Goal: Navigation & Orientation: Find specific page/section

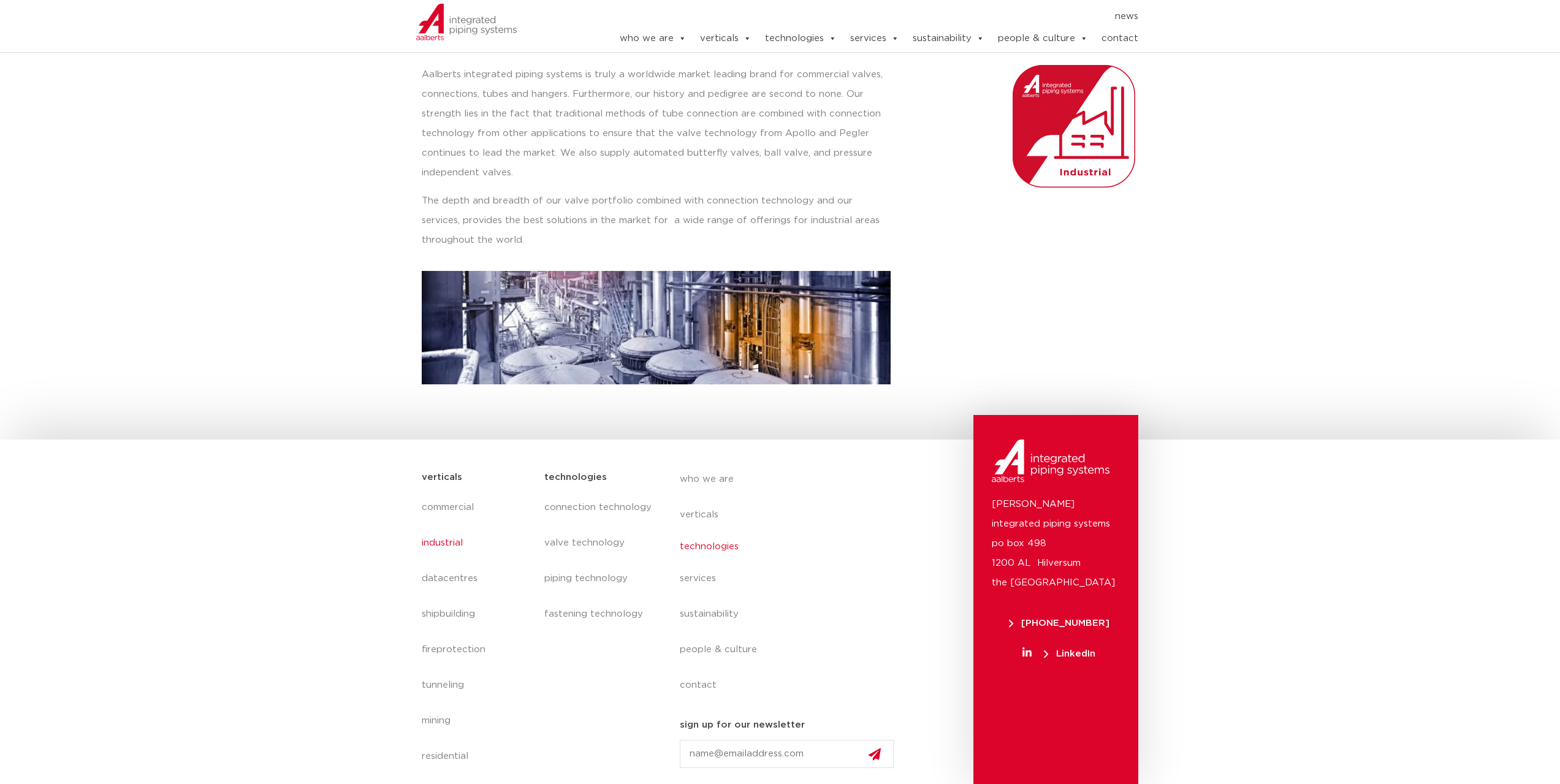
scroll to position [163, 0]
click at [712, 544] on link "technologies" at bounding box center [792, 546] width 224 height 28
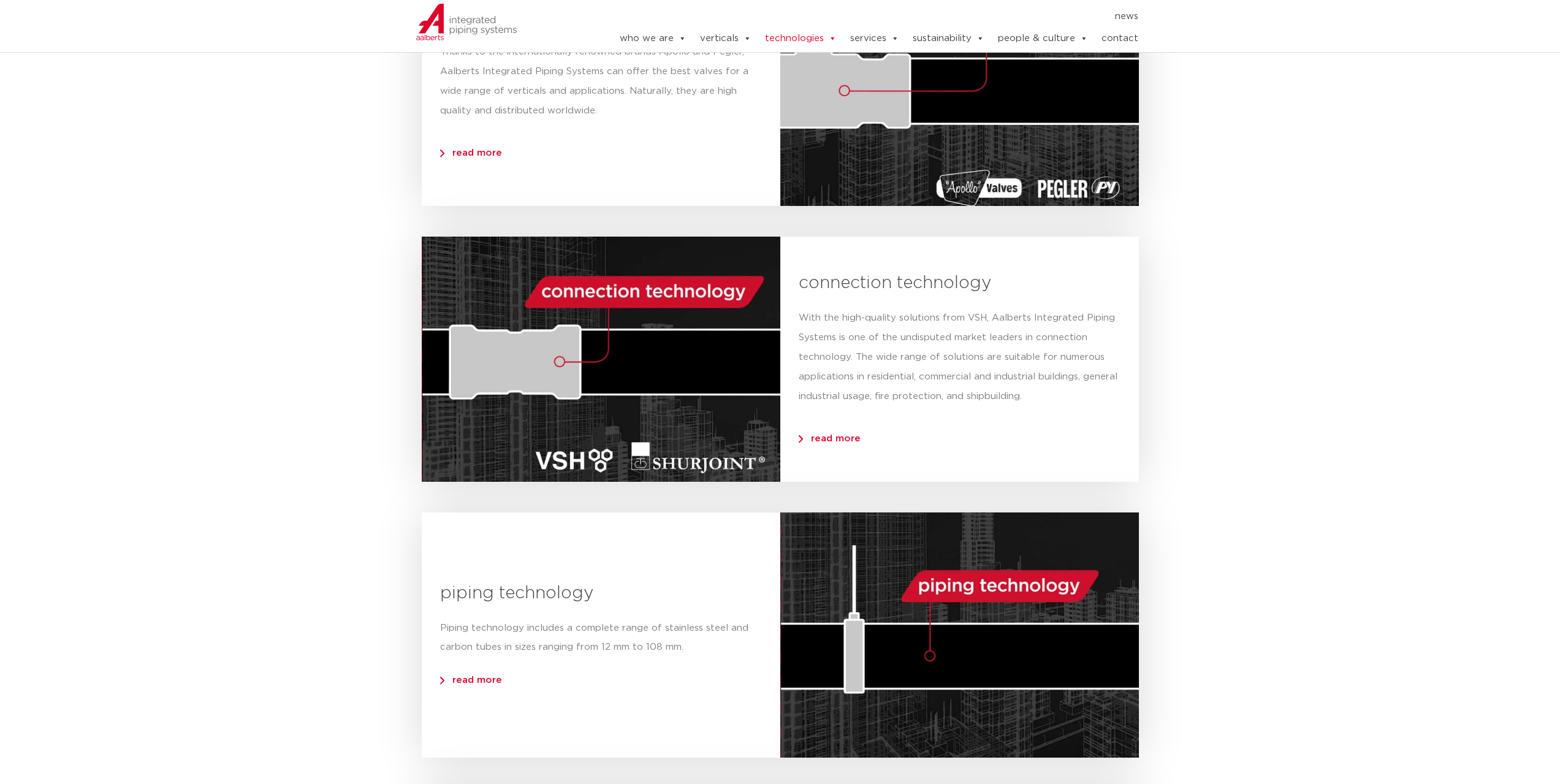
scroll to position [551, 0]
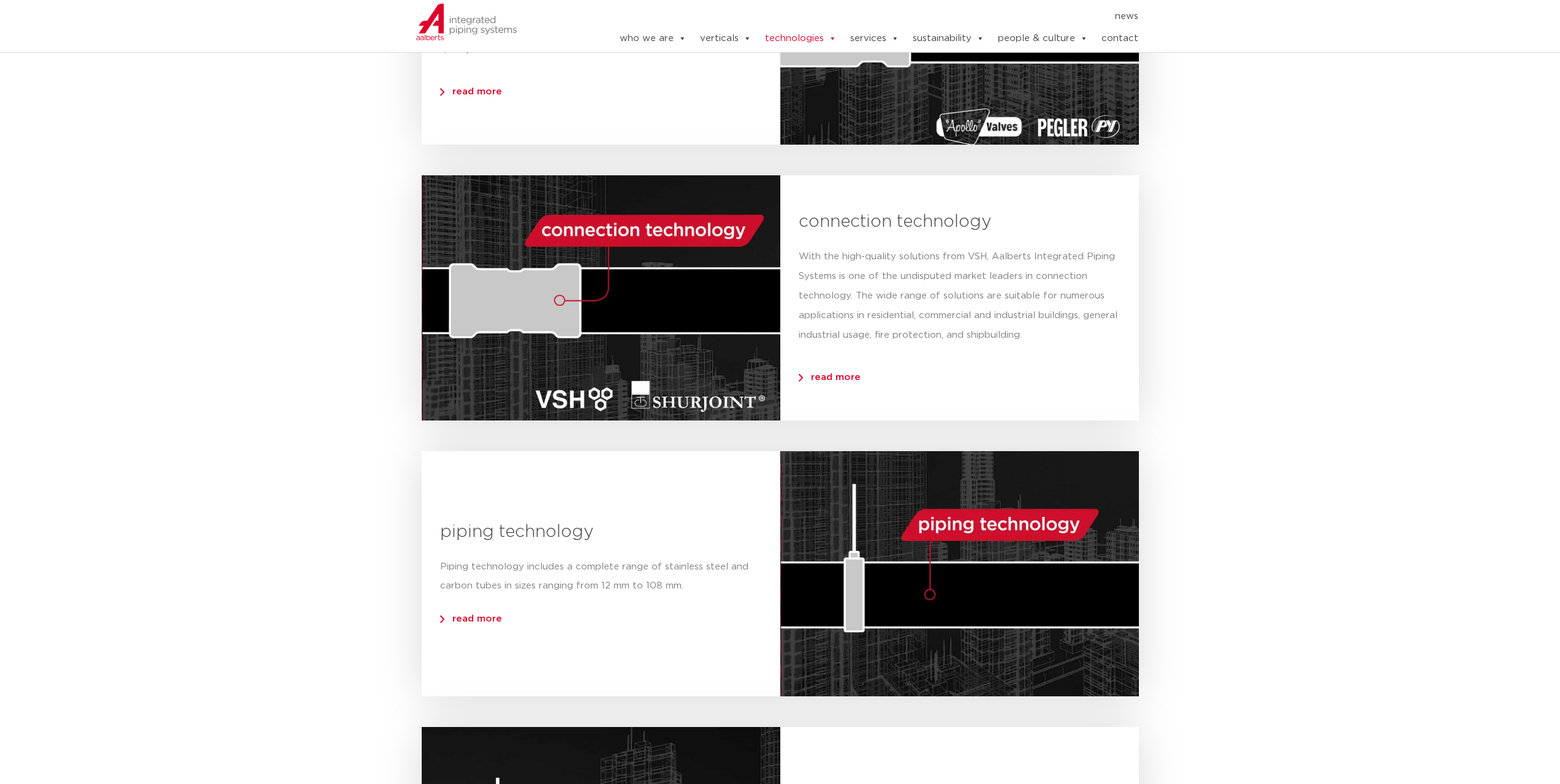
click at [800, 378] on span "read more" at bounding box center [830, 377] width 62 height 9
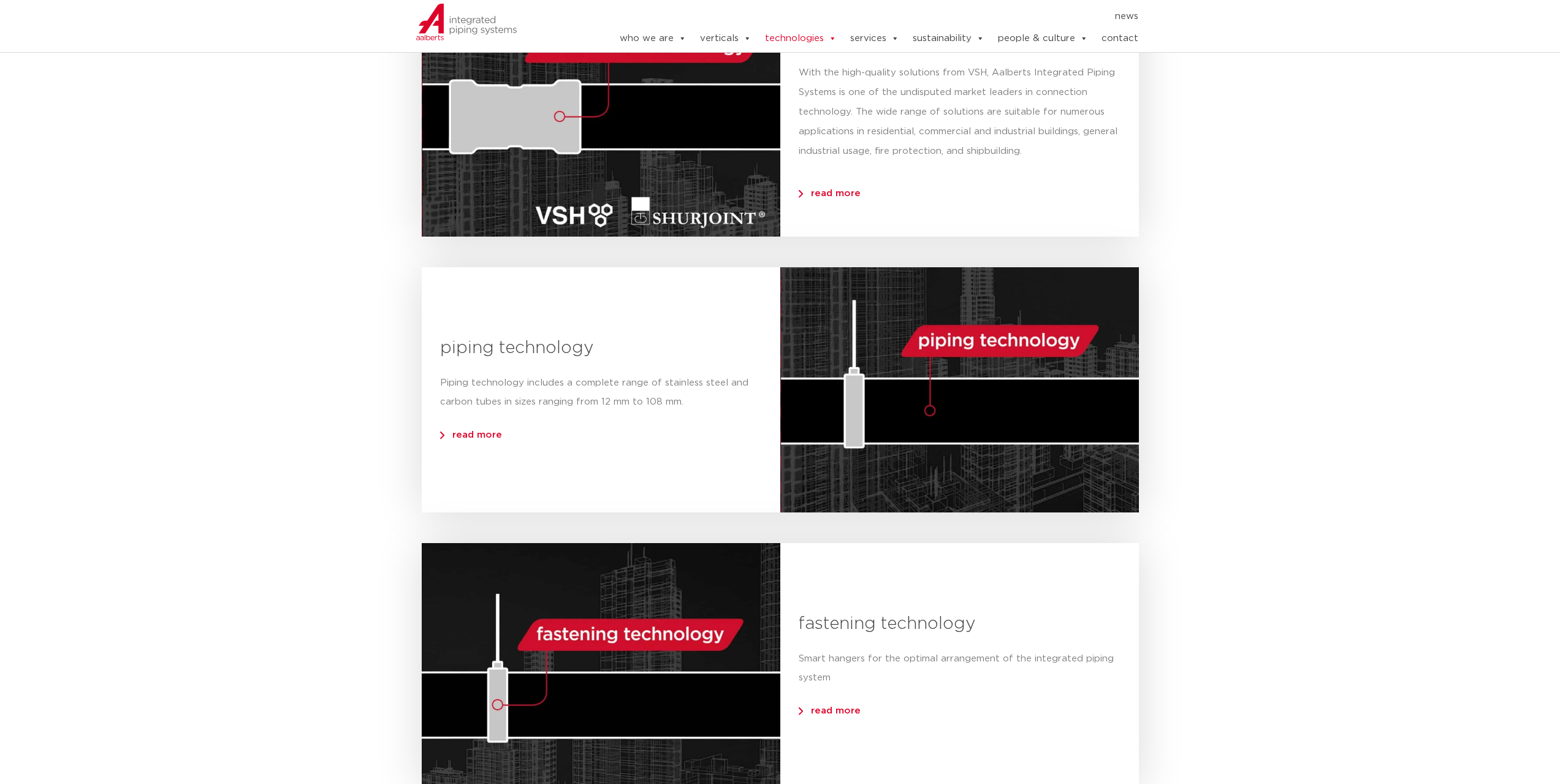
scroll to position [920, 0]
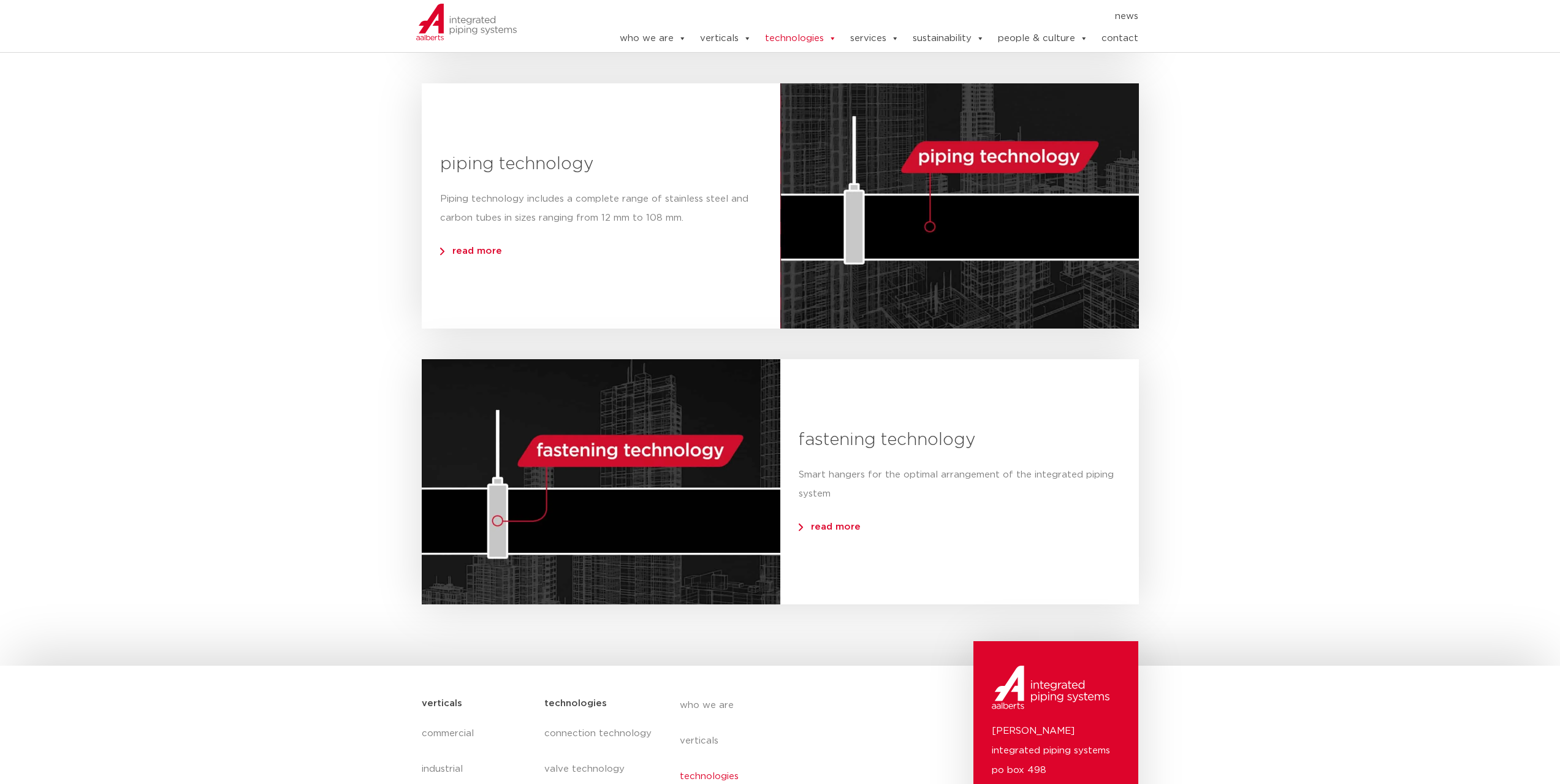
click at [470, 252] on span "read more" at bounding box center [471, 251] width 62 height 9
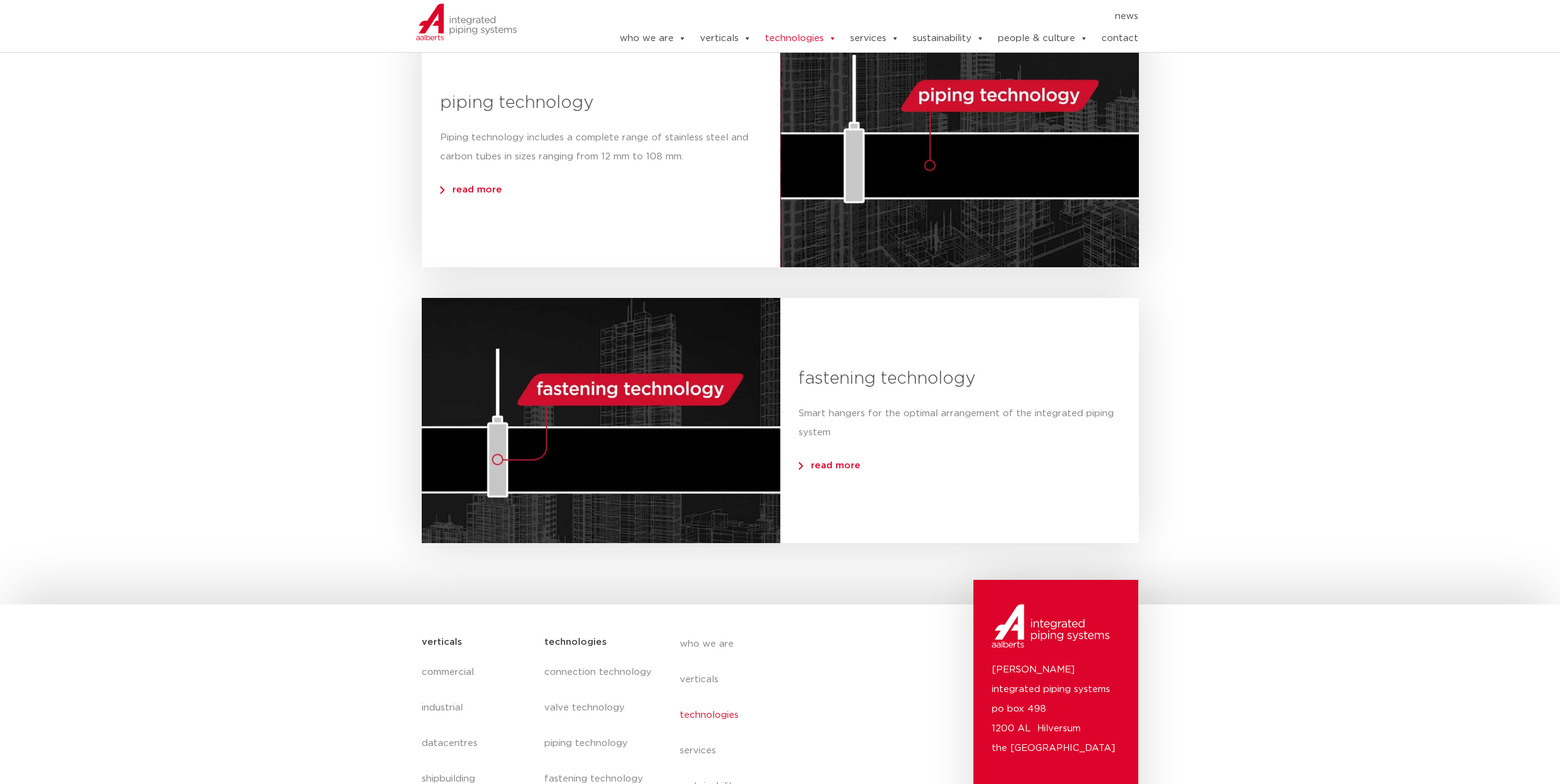
click at [831, 465] on span "read more" at bounding box center [830, 465] width 62 height 9
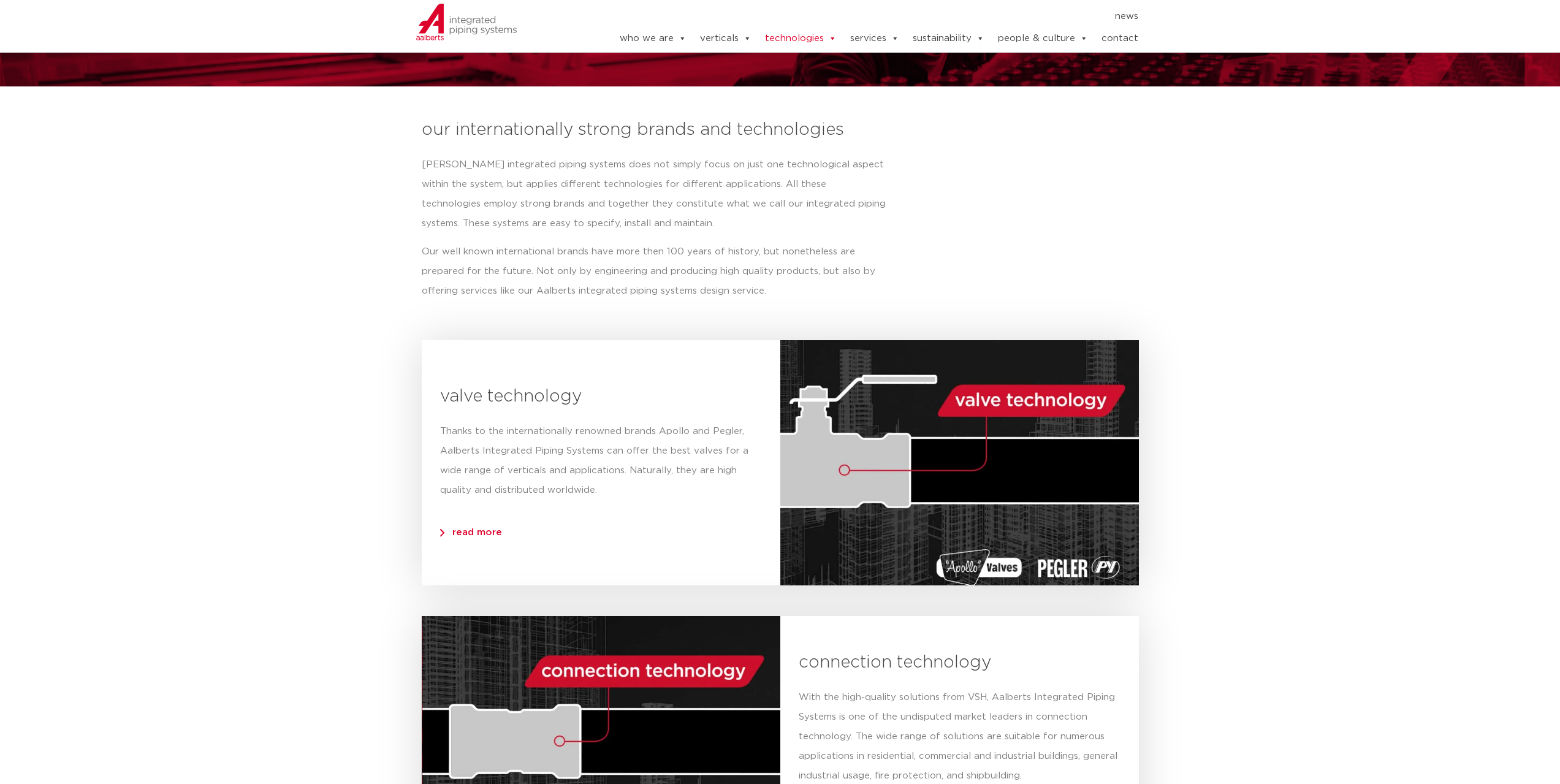
scroll to position [0, 0]
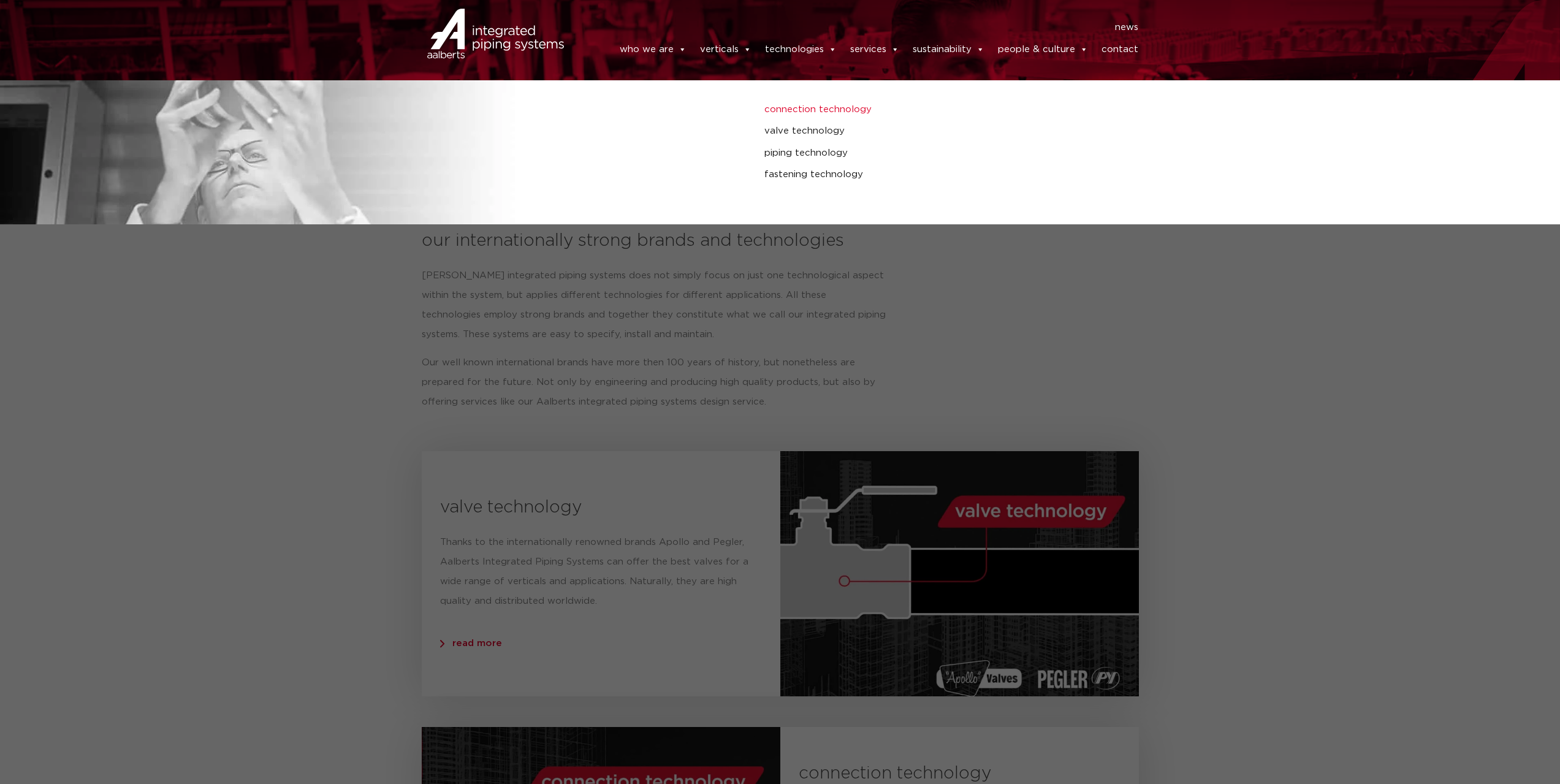
click at [809, 110] on link "connection technology" at bounding box center [1057, 110] width 586 height 16
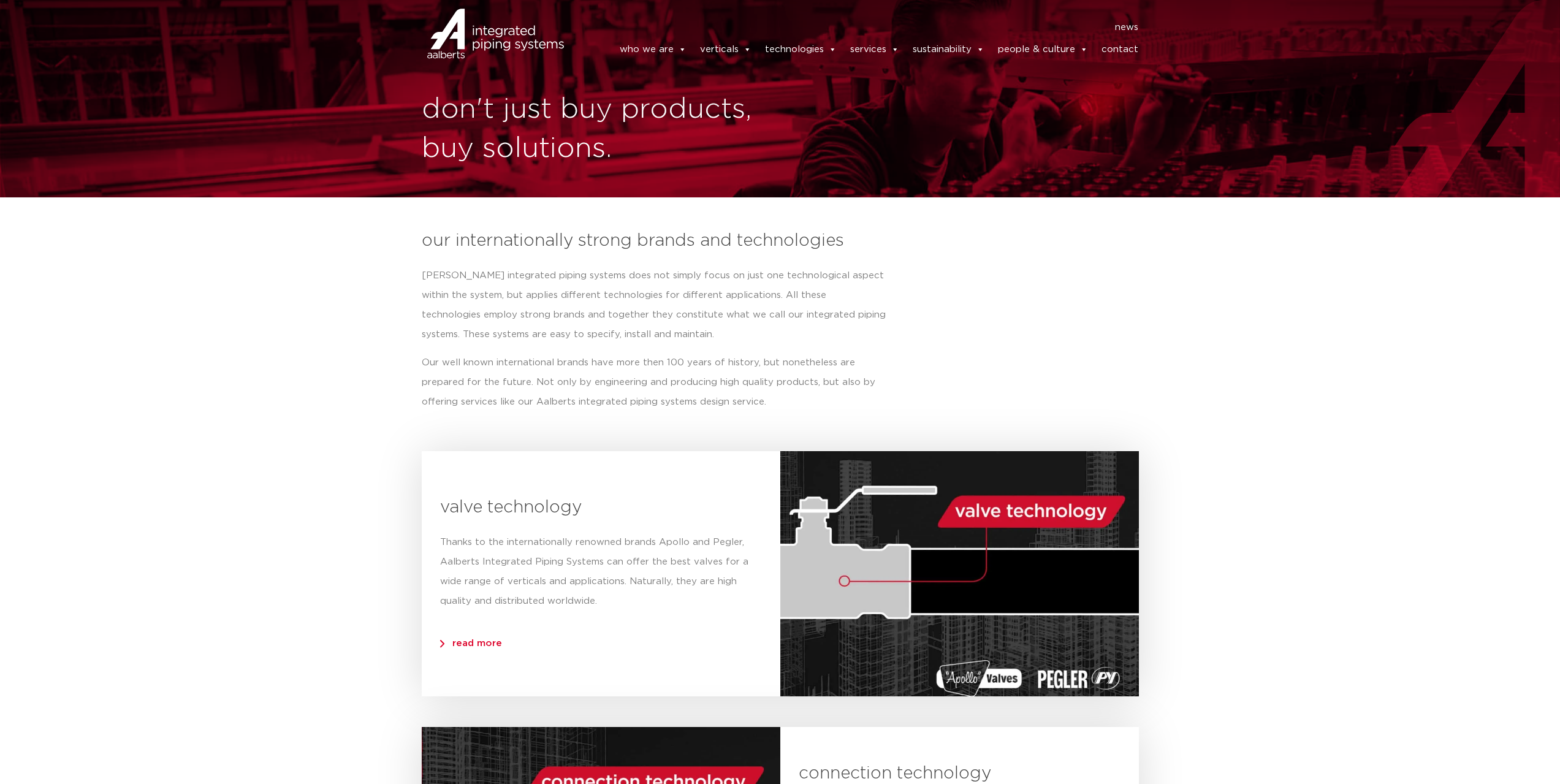
click at [1116, 53] on link "contact" at bounding box center [1120, 49] width 37 height 24
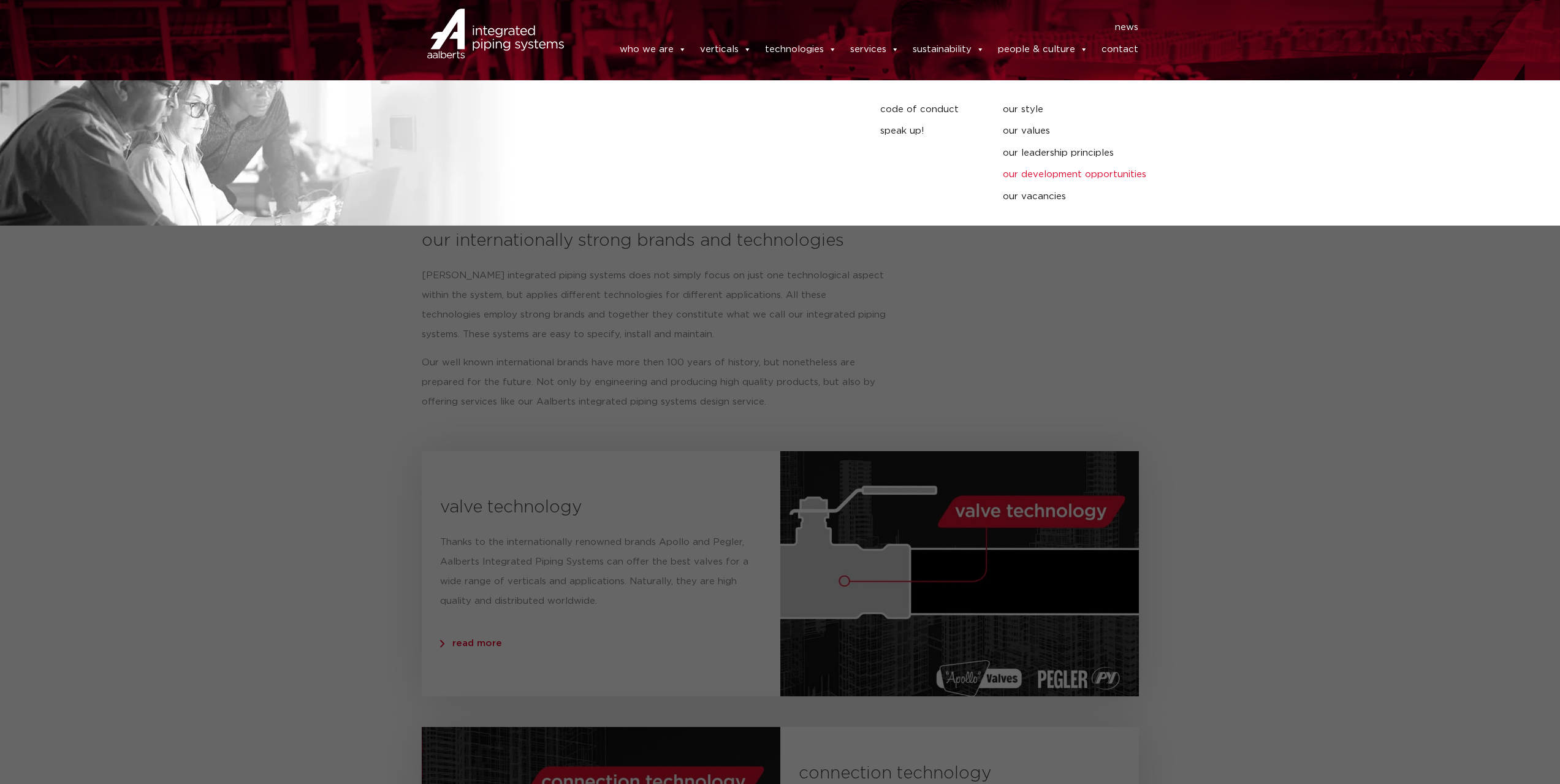
click at [1034, 175] on link "our development opportunities" at bounding box center [1166, 175] width 326 height 16
click at [1037, 198] on link "our vacancies" at bounding box center [1166, 196] width 326 height 16
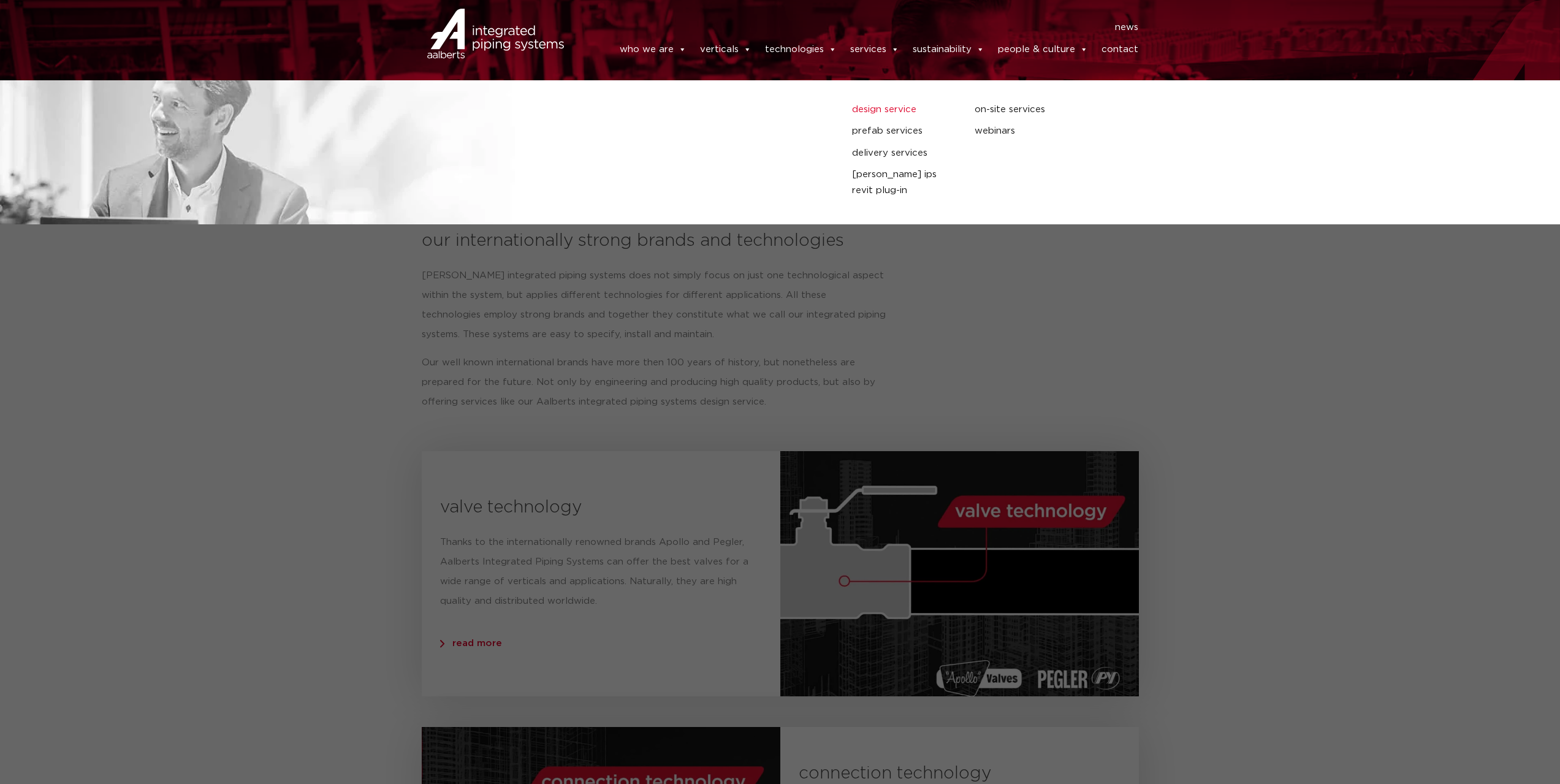
click at [873, 112] on link "design service" at bounding box center [904, 110] width 104 height 16
click at [893, 132] on link "prefab services" at bounding box center [904, 131] width 104 height 16
click at [895, 152] on link "delivery services" at bounding box center [904, 153] width 104 height 16
click at [995, 110] on link "on-site services" at bounding box center [1026, 110] width 104 height 16
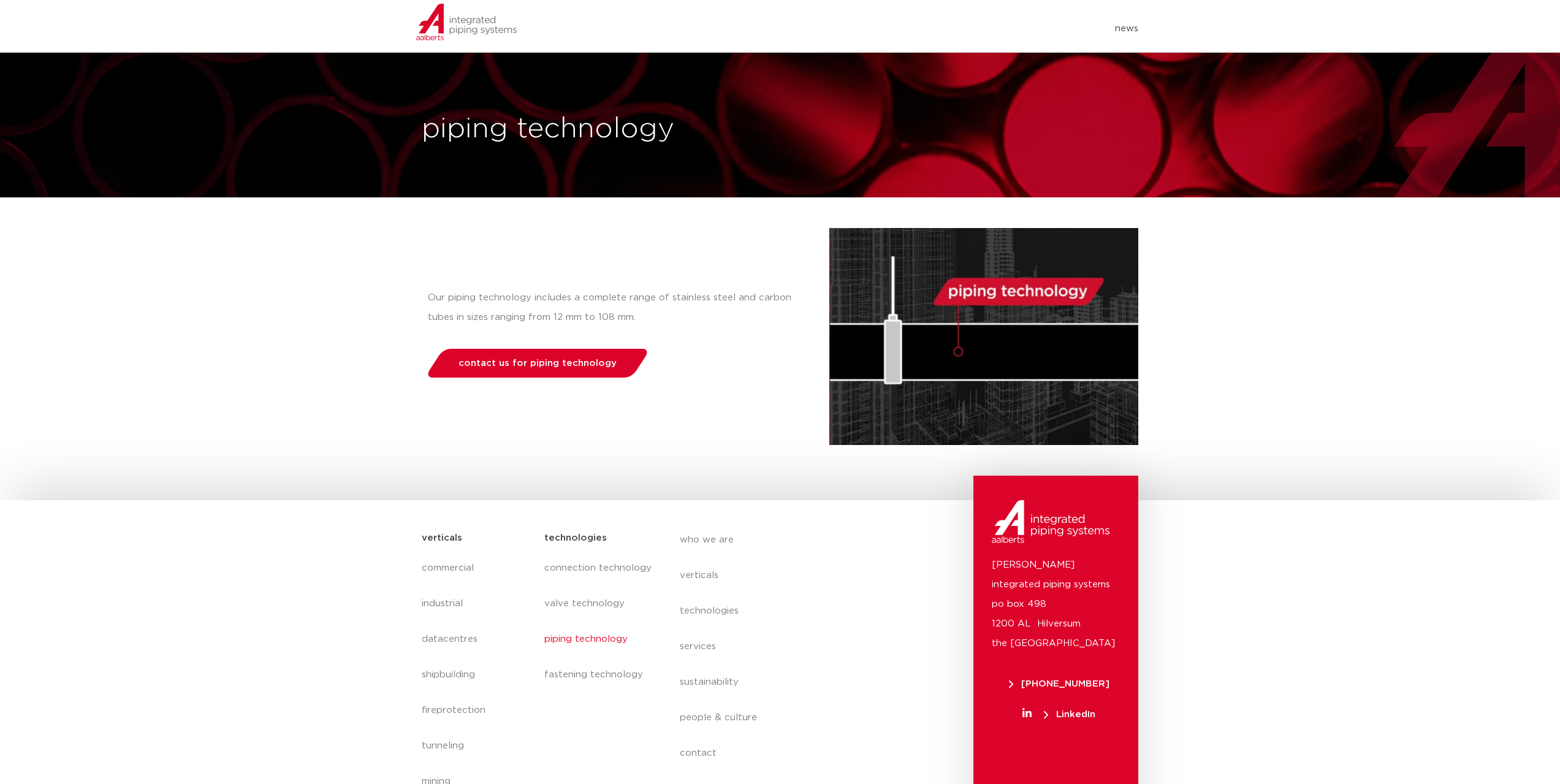
scroll to position [57, 0]
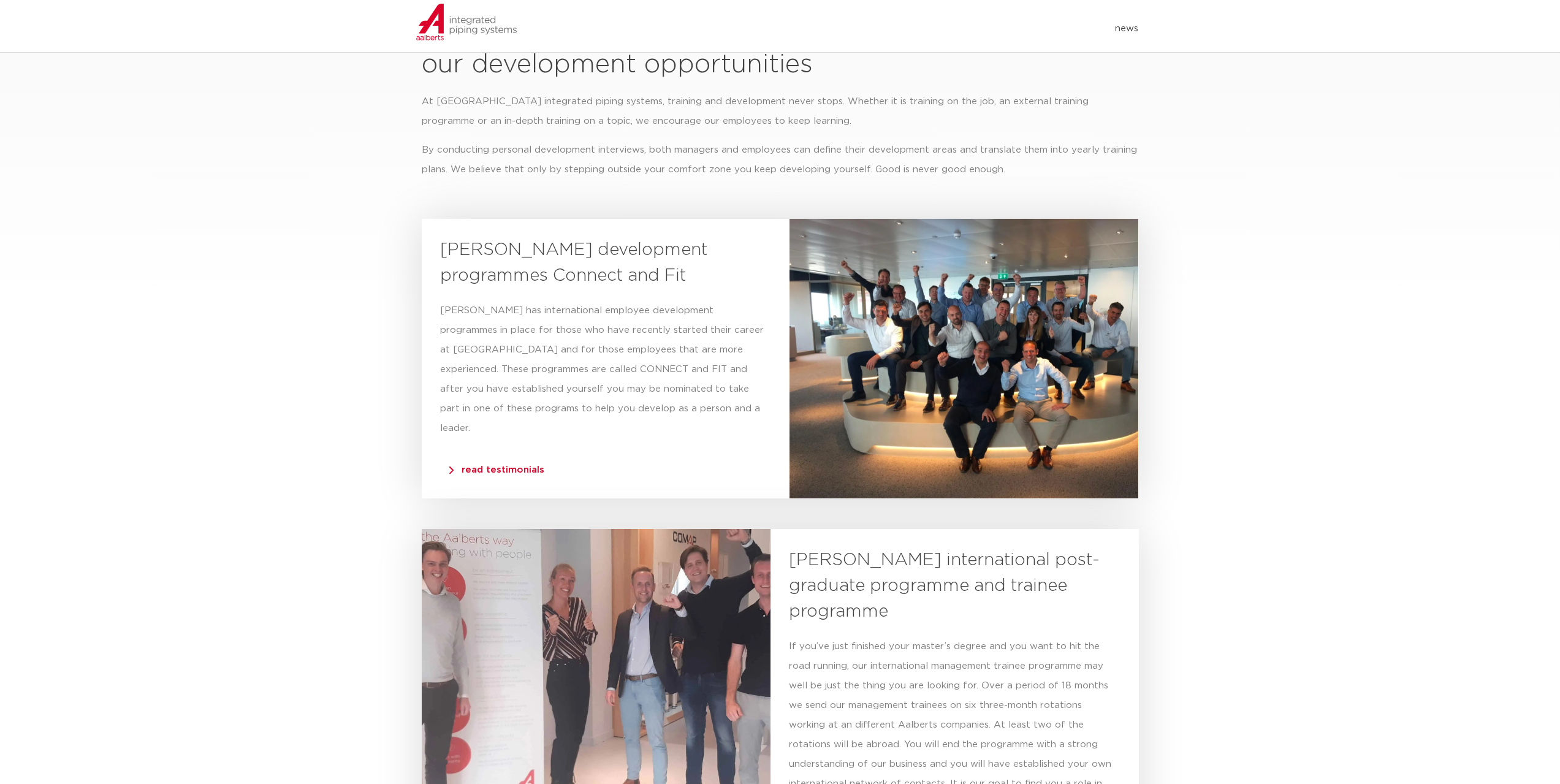
scroll to position [1977, 0]
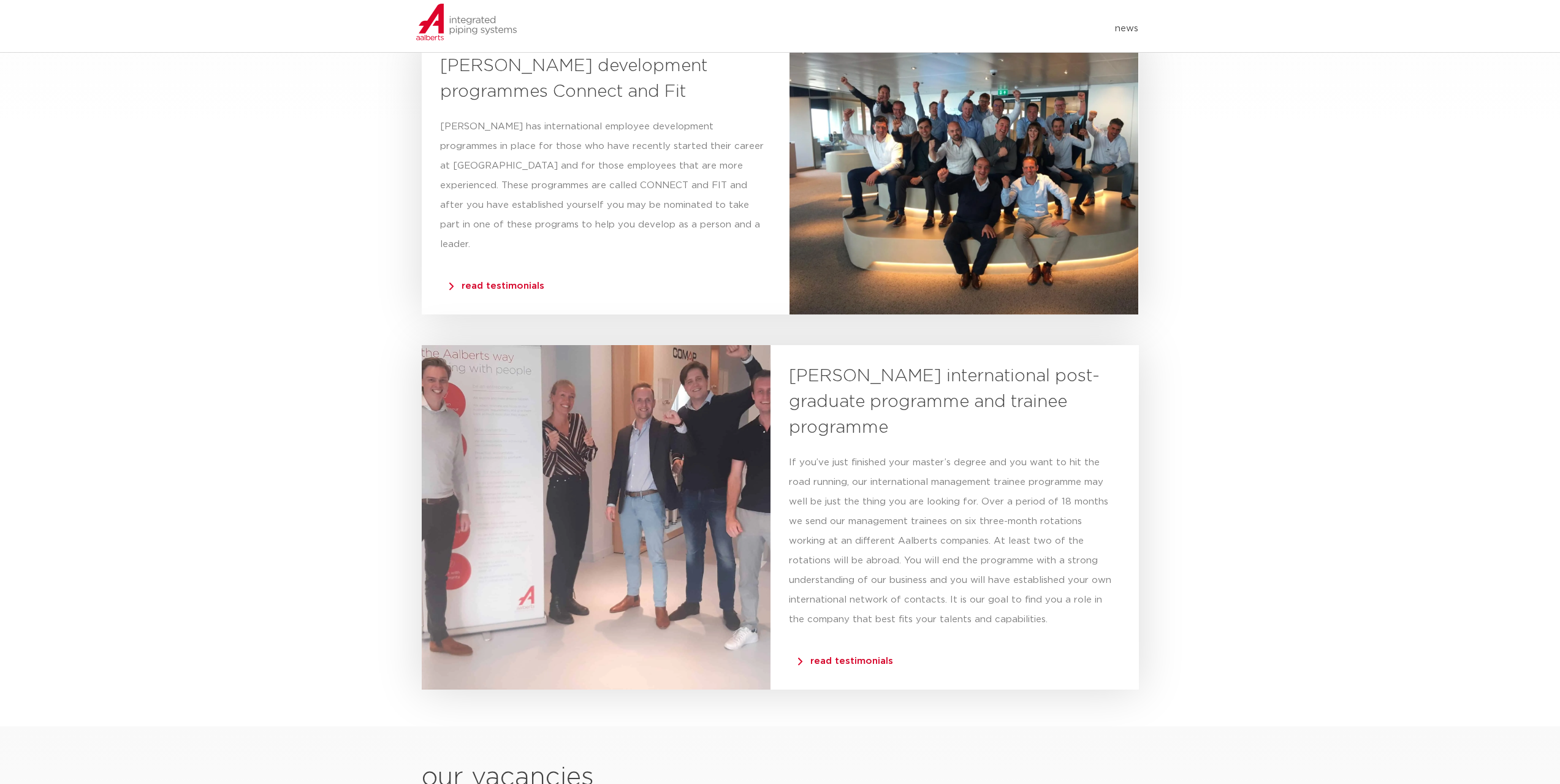
click at [842, 656] on span "read testimonials" at bounding box center [846, 660] width 95 height 9
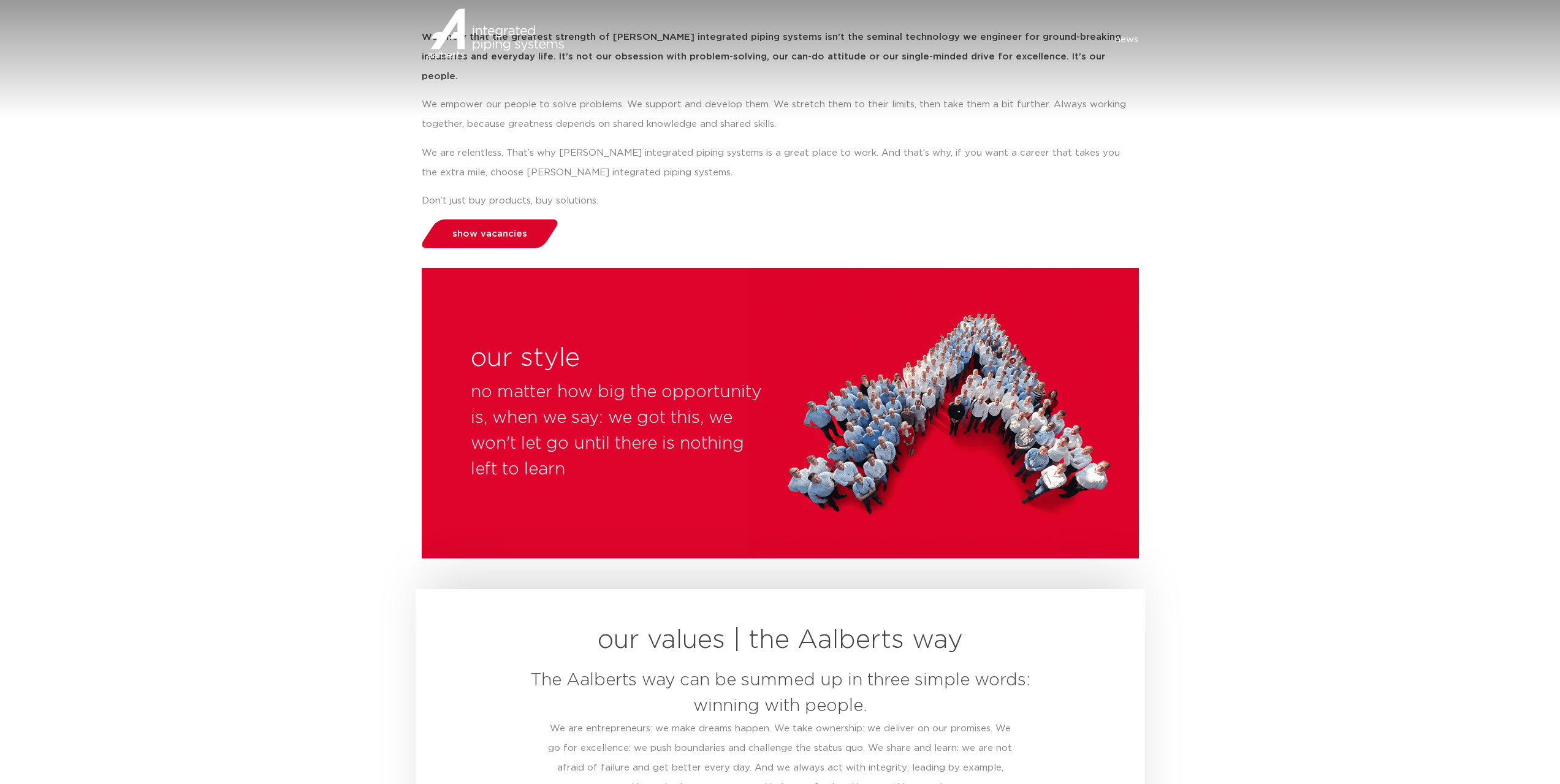
scroll to position [0, 0]
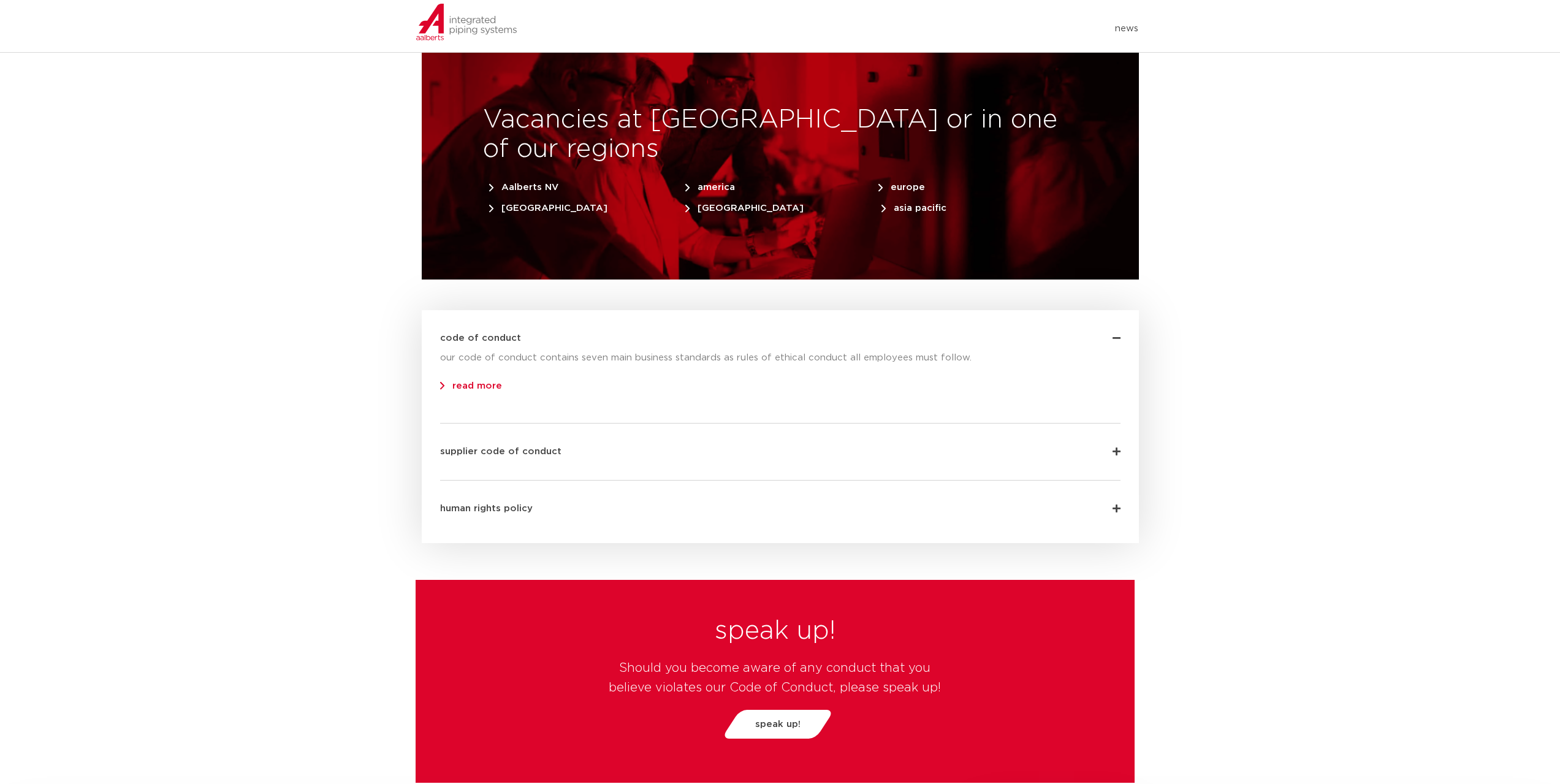
scroll to position [3313, 0]
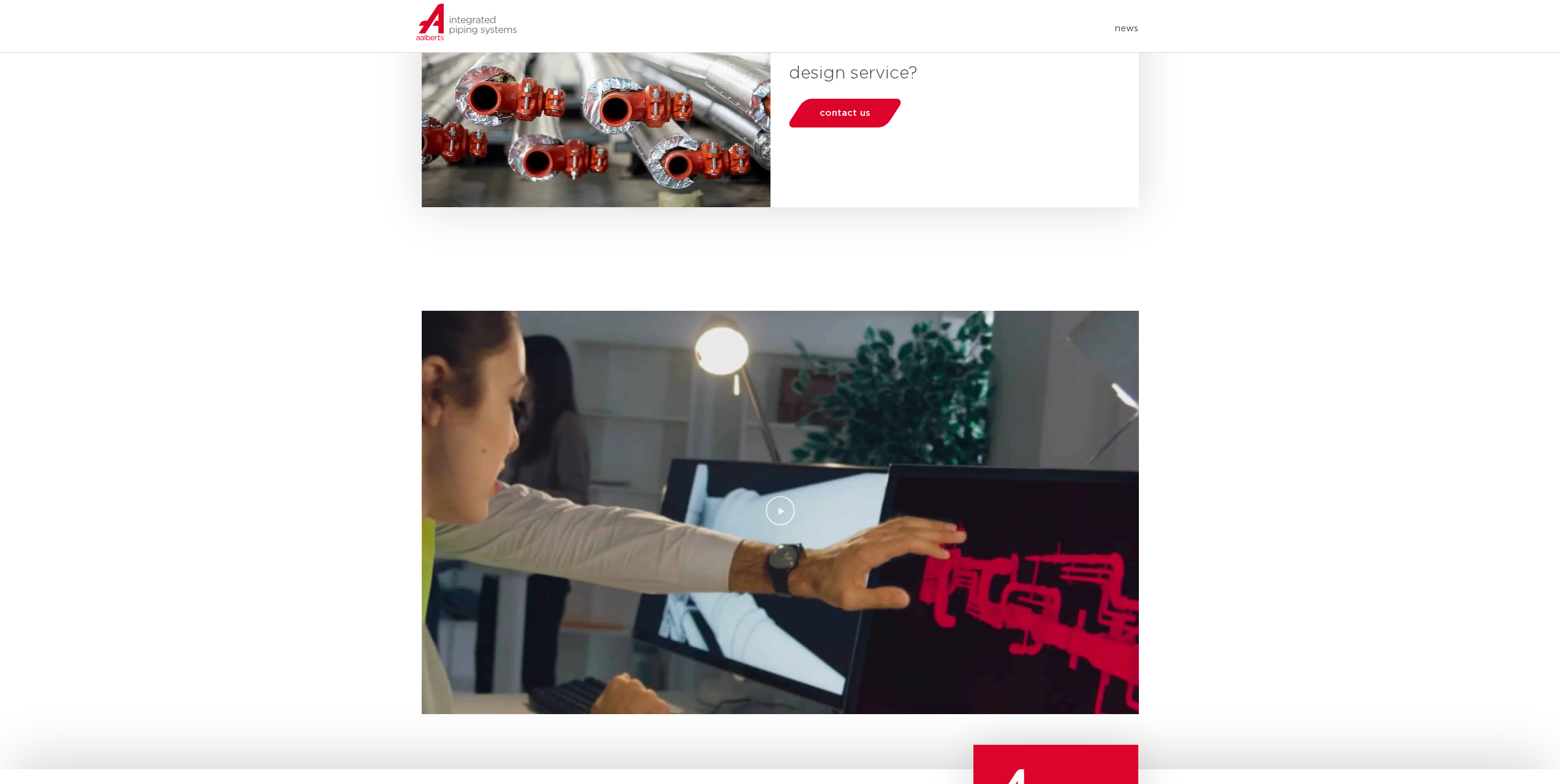
scroll to position [97, 0]
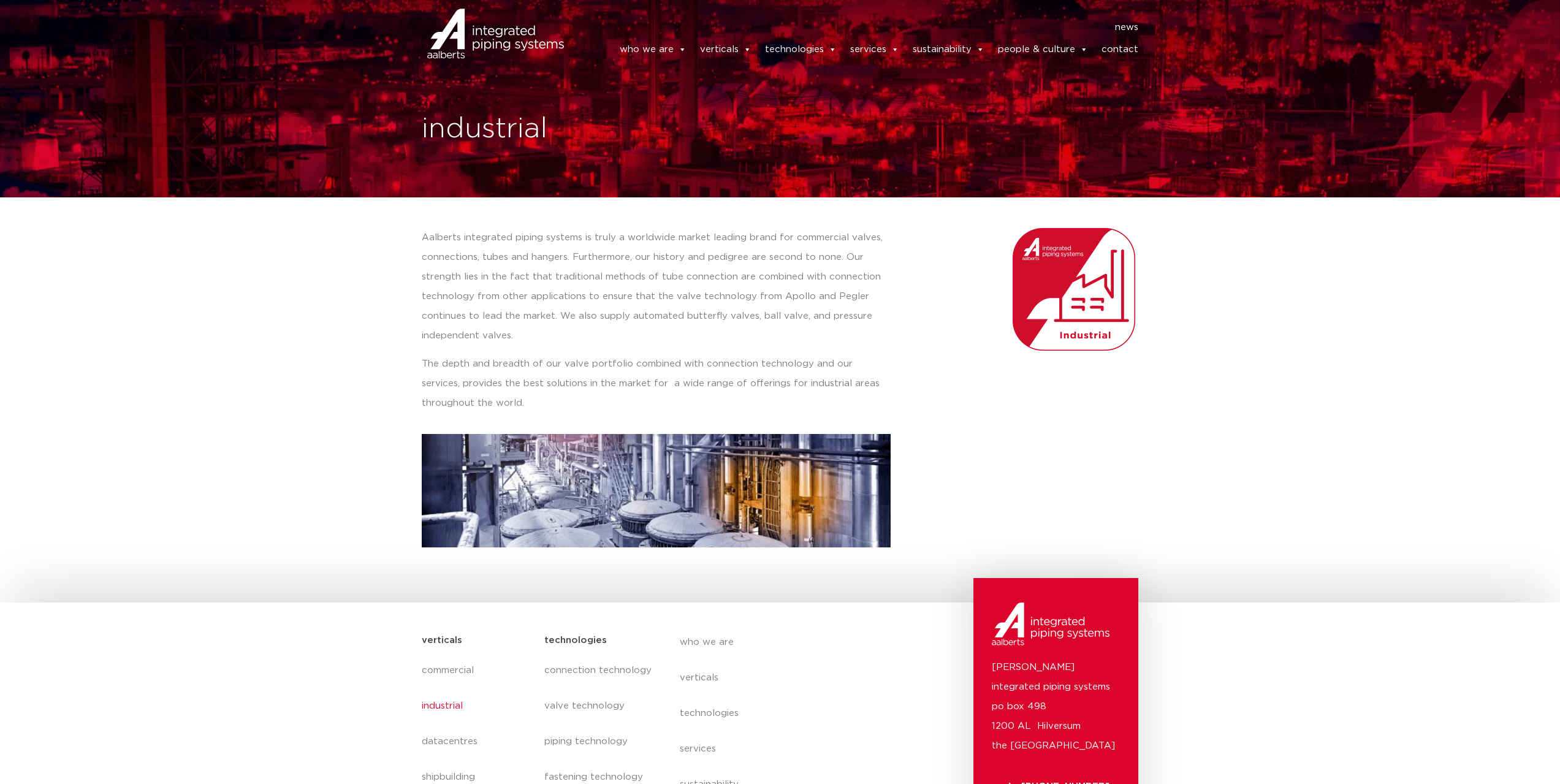
scroll to position [163, 0]
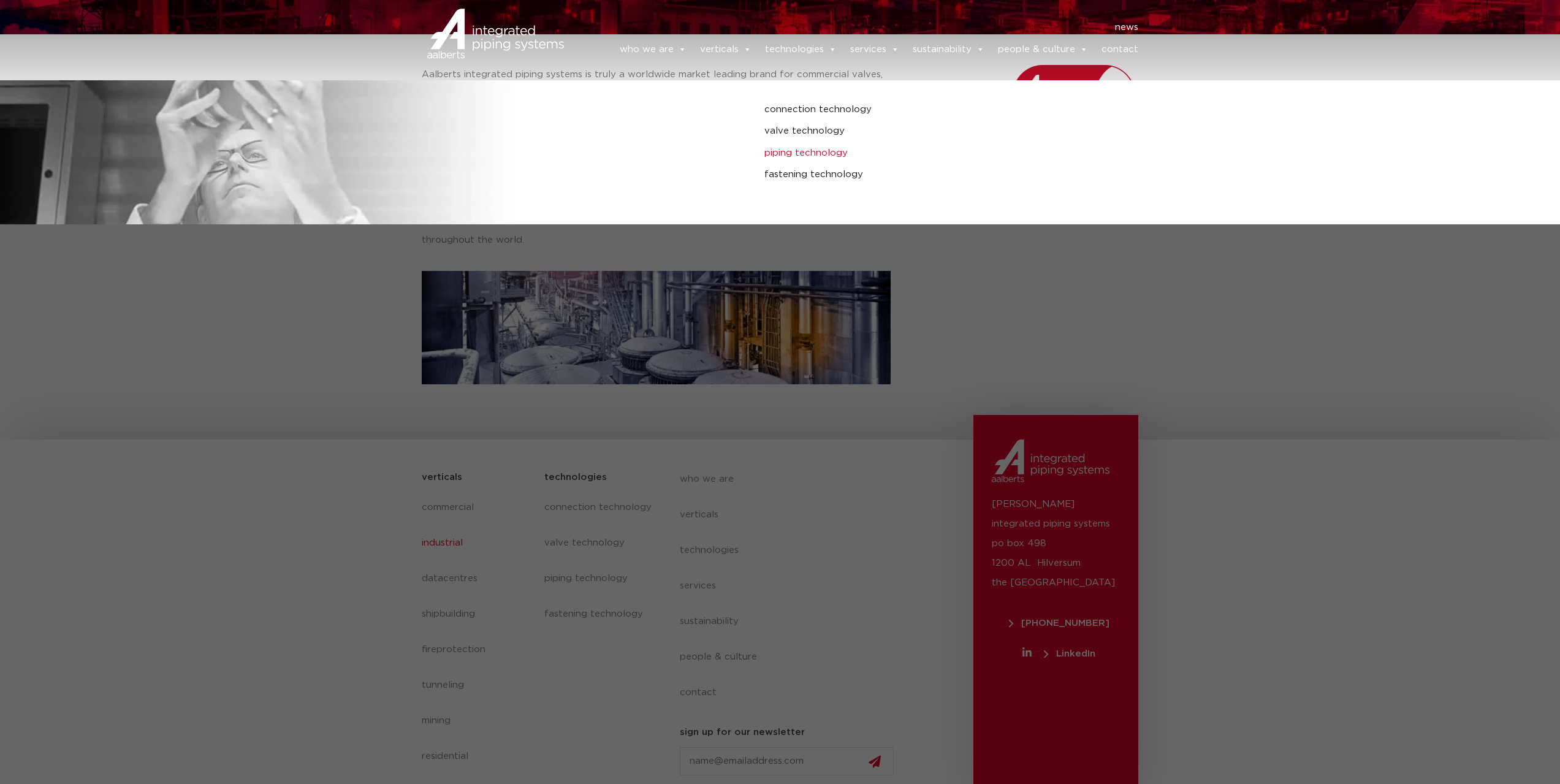
click at [804, 152] on link "piping technology" at bounding box center [1057, 153] width 586 height 16
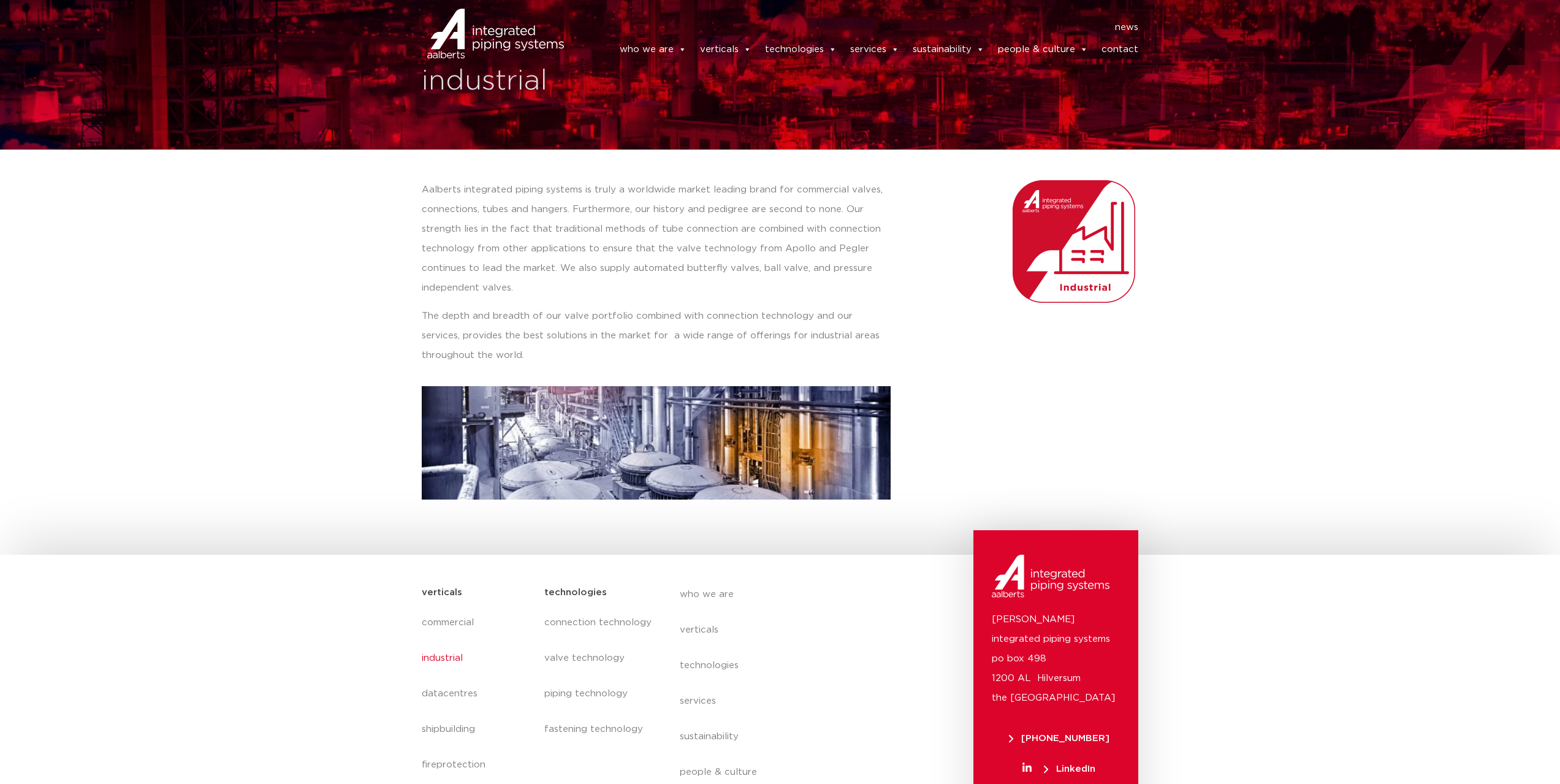
scroll to position [0, 0]
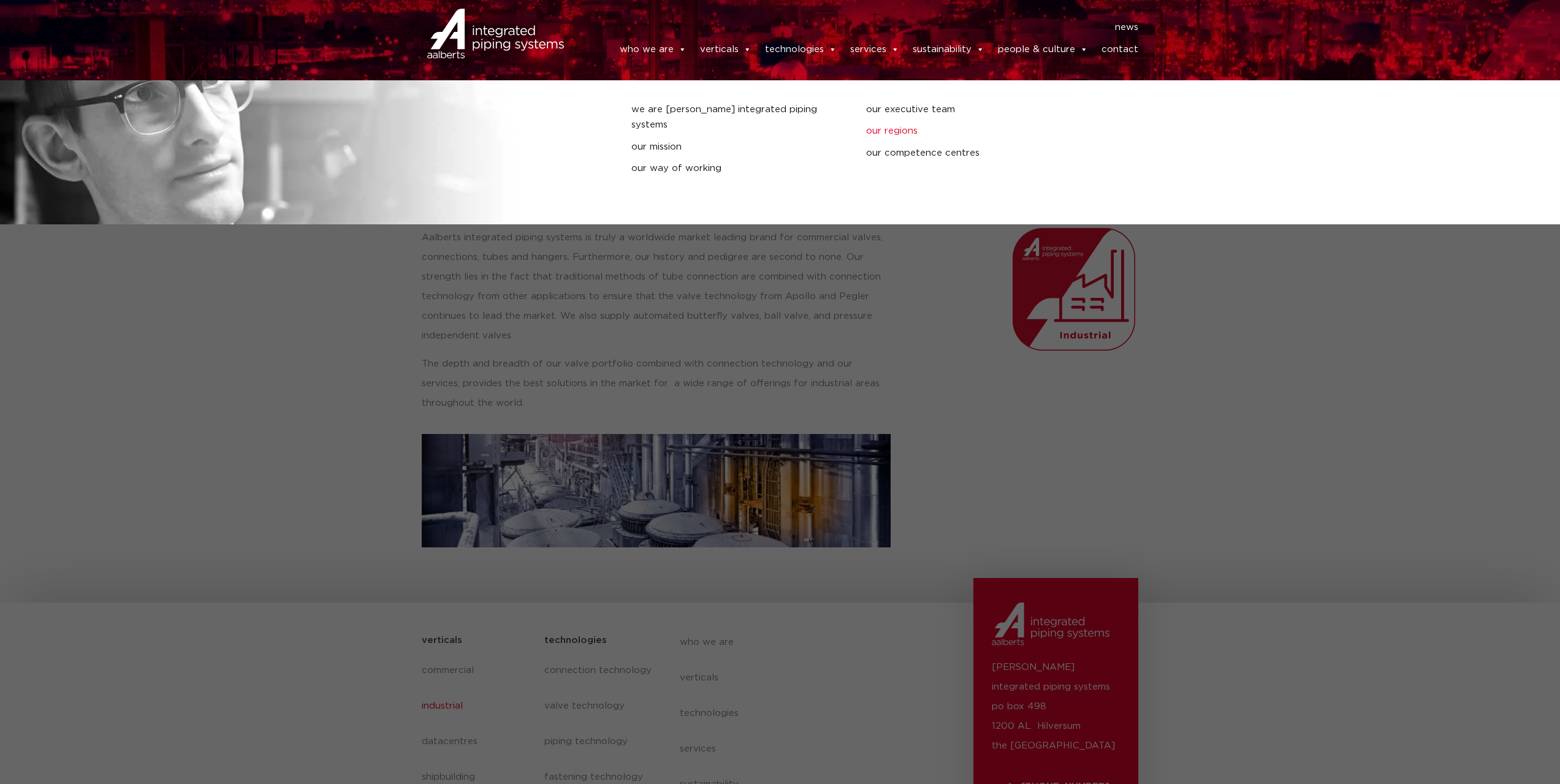
click at [908, 133] on link "our regions" at bounding box center [974, 131] width 217 height 16
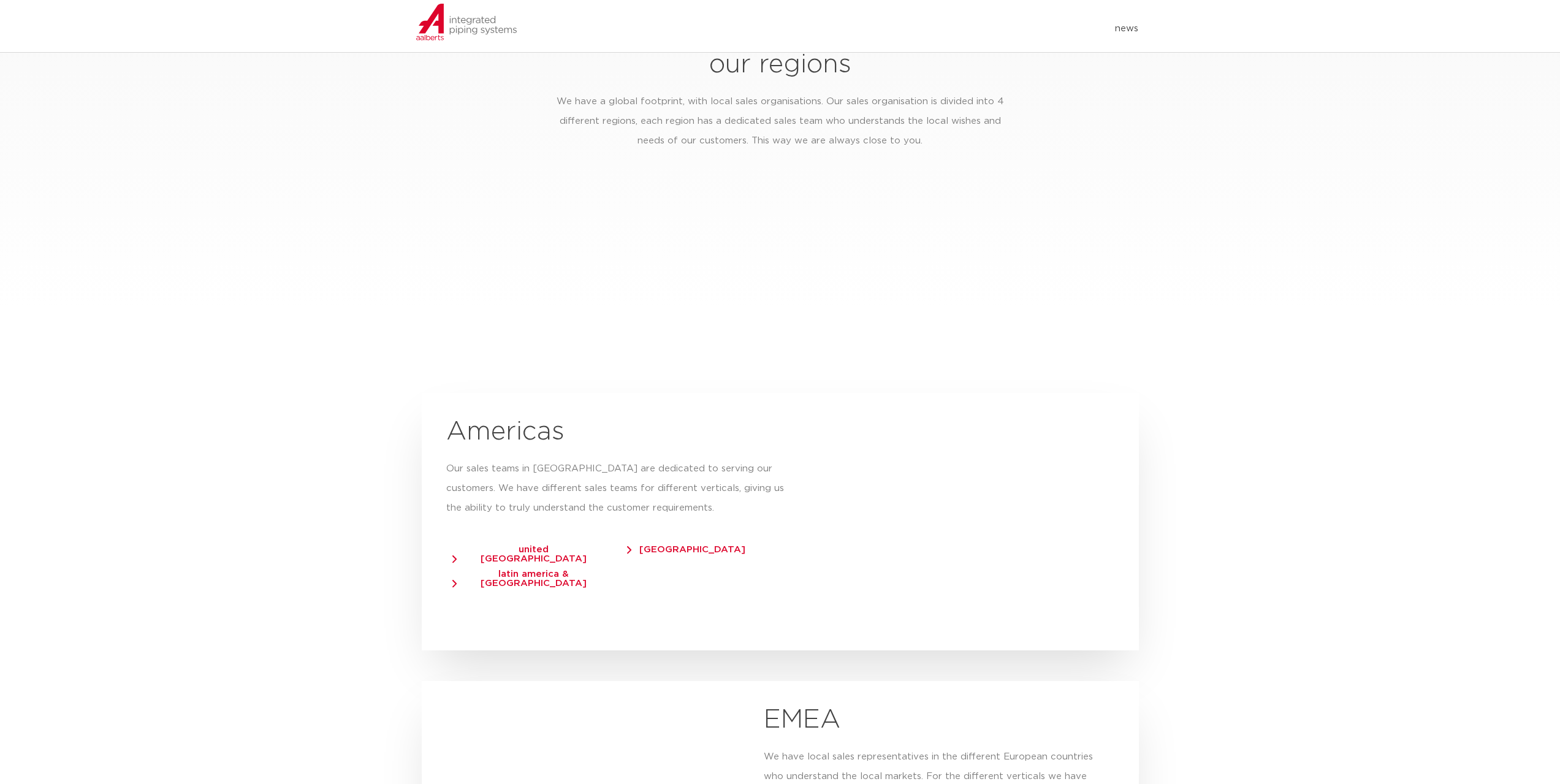
scroll to position [1869, 0]
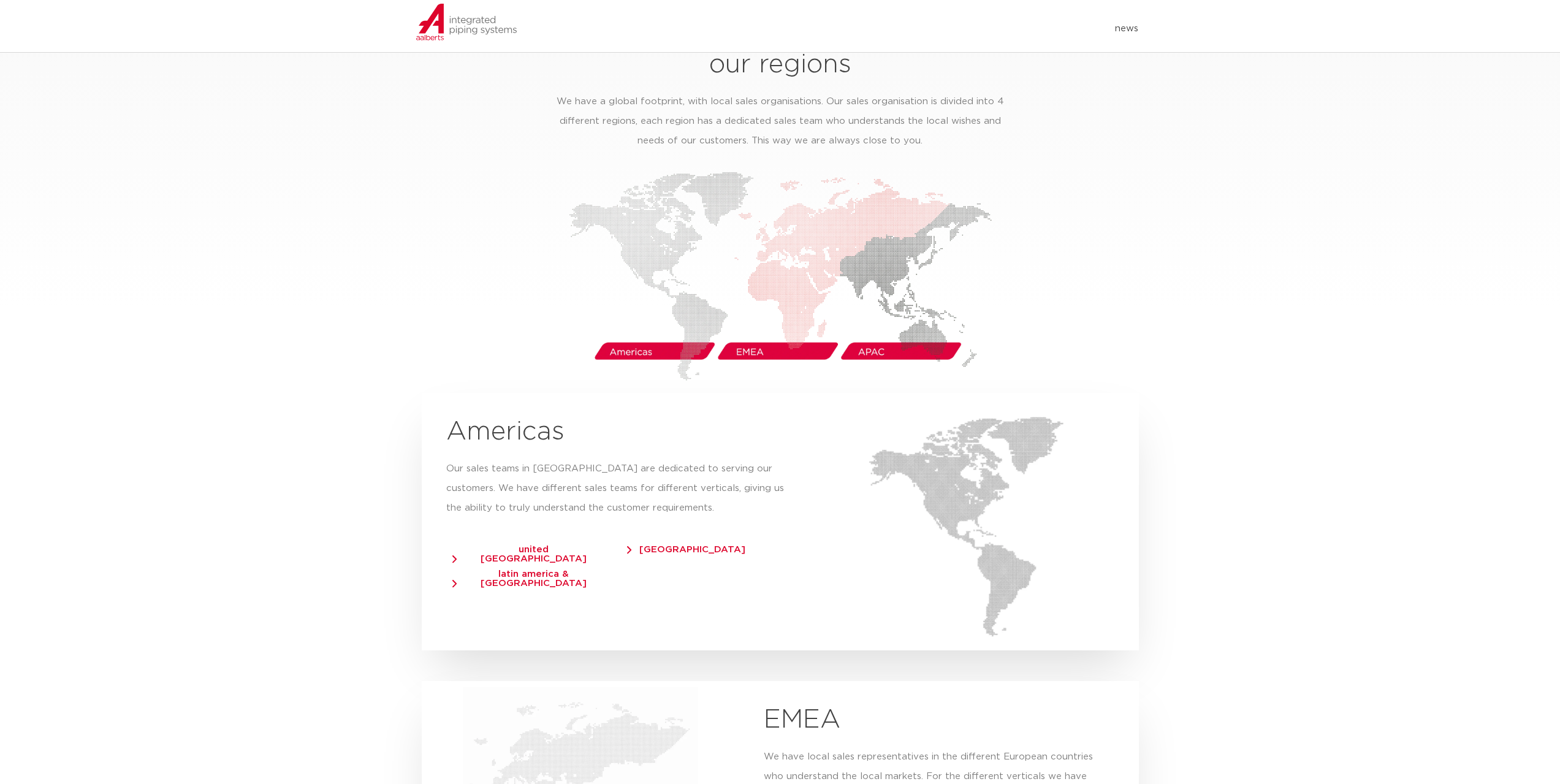
click at [633, 333] on img at bounding box center [780, 276] width 423 height 209
click at [485, 545] on span "united states of america" at bounding box center [528, 554] width 151 height 18
